Goal: Task Accomplishment & Management: Manage account settings

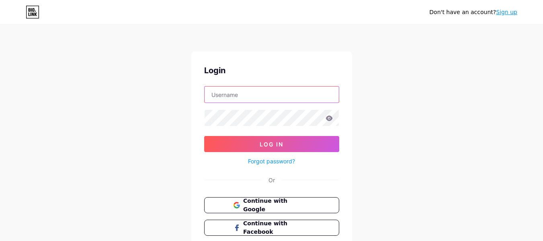
click at [252, 91] on input "text" at bounding box center [272, 94] width 134 height 16
click at [236, 96] on input "text" at bounding box center [272, 94] width 134 height 16
type input "gimelo0107@gmail.com"
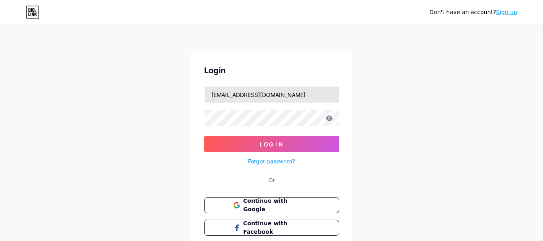
click at [251, 141] on button "Log In" at bounding box center [271, 144] width 135 height 16
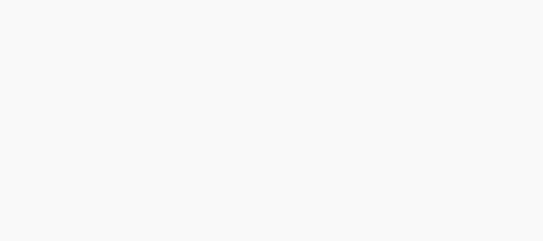
click at [279, 146] on div at bounding box center [271, 120] width 543 height 241
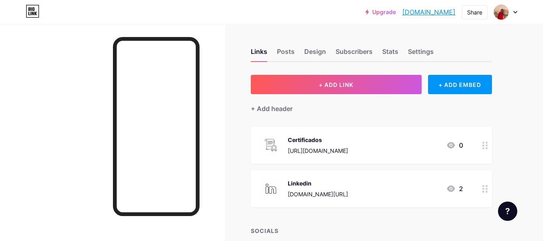
click at [515, 14] on div at bounding box center [505, 12] width 23 height 14
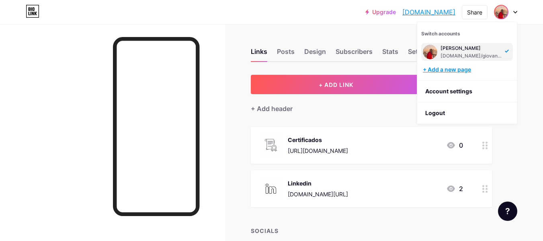
click at [467, 67] on div "+ Add a new page" at bounding box center [468, 70] width 90 height 8
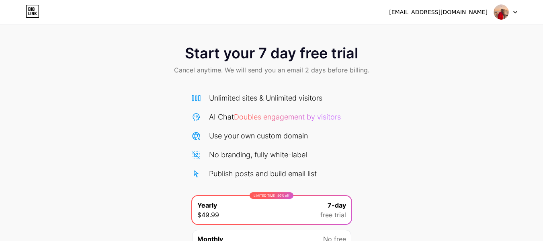
click at [519, 19] on div "gimelo0107@gmail.com Logout" at bounding box center [271, 12] width 543 height 24
click at [519, 16] on div "gimelo0107@gmail.com Logout" at bounding box center [271, 12] width 543 height 14
click at [514, 11] on icon at bounding box center [516, 12] width 4 height 3
click at [514, 12] on icon at bounding box center [516, 12] width 4 height 3
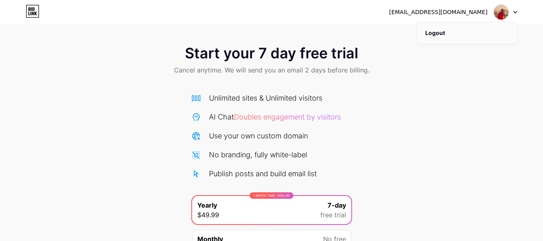
click at [458, 36] on li "Logout" at bounding box center [468, 33] width 100 height 22
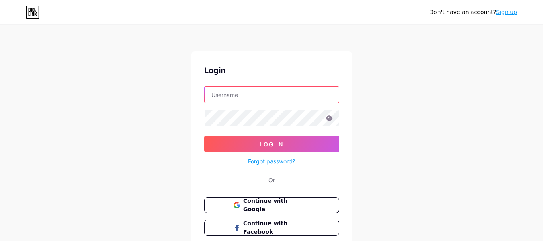
click at [270, 91] on input "text" at bounding box center [272, 94] width 134 height 16
click at [272, 91] on input "text" at bounding box center [272, 94] width 134 height 16
paste input "[EMAIL_ADDRESS][DOMAIN_NAME]"
type input "[EMAIL_ADDRESS][DOMAIN_NAME]"
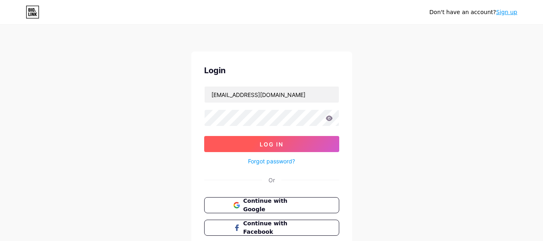
click at [231, 141] on button "Log In" at bounding box center [271, 144] width 135 height 16
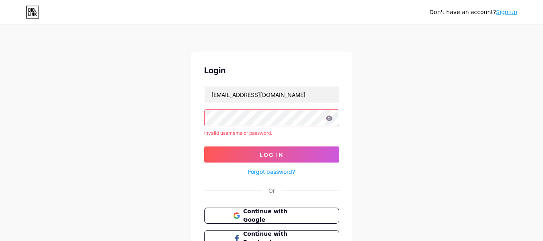
scroll to position [66, 0]
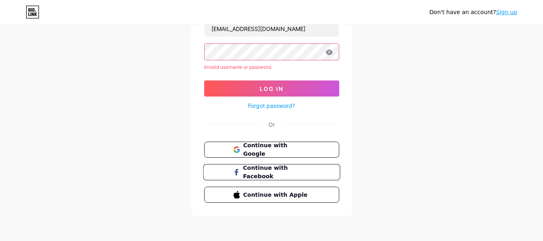
click at [292, 171] on span "Continue with Facebook" at bounding box center [276, 172] width 67 height 17
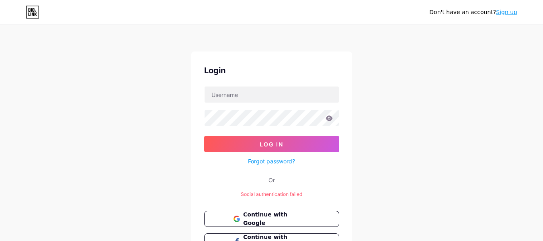
click at [273, 105] on form "Log In Forgot password?" at bounding box center [271, 126] width 135 height 80
click at [272, 100] on input "text" at bounding box center [272, 94] width 134 height 16
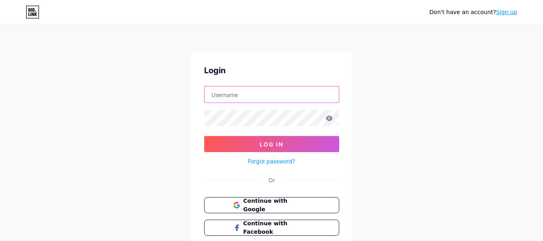
click at [274, 96] on input "text" at bounding box center [272, 94] width 134 height 16
type input "B"
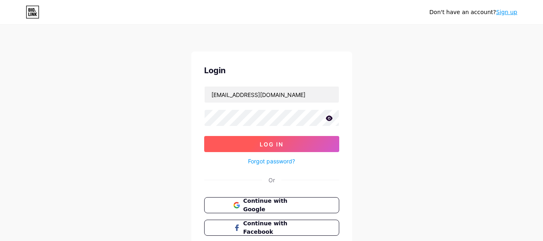
click at [228, 146] on button "Log In" at bounding box center [271, 144] width 135 height 16
click at [239, 143] on button "Log In" at bounding box center [271, 144] width 135 height 16
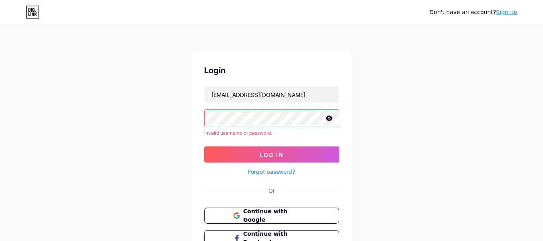
click at [204, 146] on button "Log In" at bounding box center [271, 154] width 135 height 16
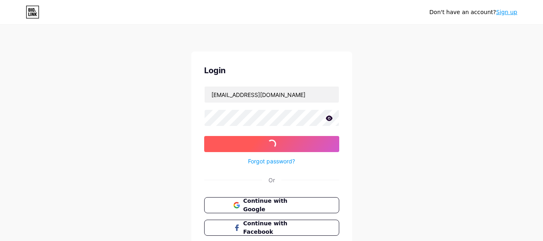
click at [208, 142] on form "[EMAIL_ADDRESS][DOMAIN_NAME] Log In Forgot password?" at bounding box center [271, 126] width 135 height 80
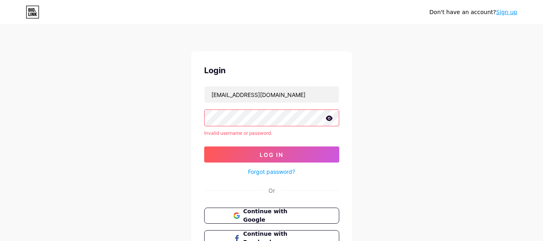
click at [332, 118] on icon at bounding box center [329, 117] width 7 height 5
drag, startPoint x: 273, startPoint y: 106, endPoint x: 271, endPoint y: 95, distance: 10.6
click at [272, 105] on form "[EMAIL_ADDRESS][DOMAIN_NAME] Invalid username or password. Log In Forgot passwo…" at bounding box center [271, 131] width 135 height 91
click at [271, 95] on input "[EMAIL_ADDRESS][DOMAIN_NAME]" at bounding box center [272, 94] width 134 height 16
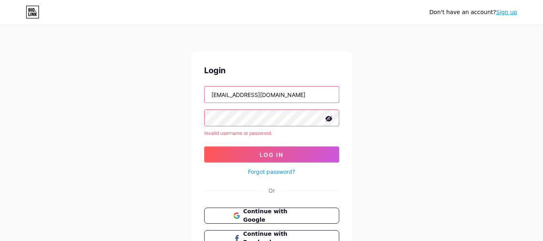
click at [271, 95] on input "[EMAIL_ADDRESS][DOMAIN_NAME]" at bounding box center [272, 94] width 134 height 16
type input "barbaracabelos"
